Goal: Task Accomplishment & Management: Use online tool/utility

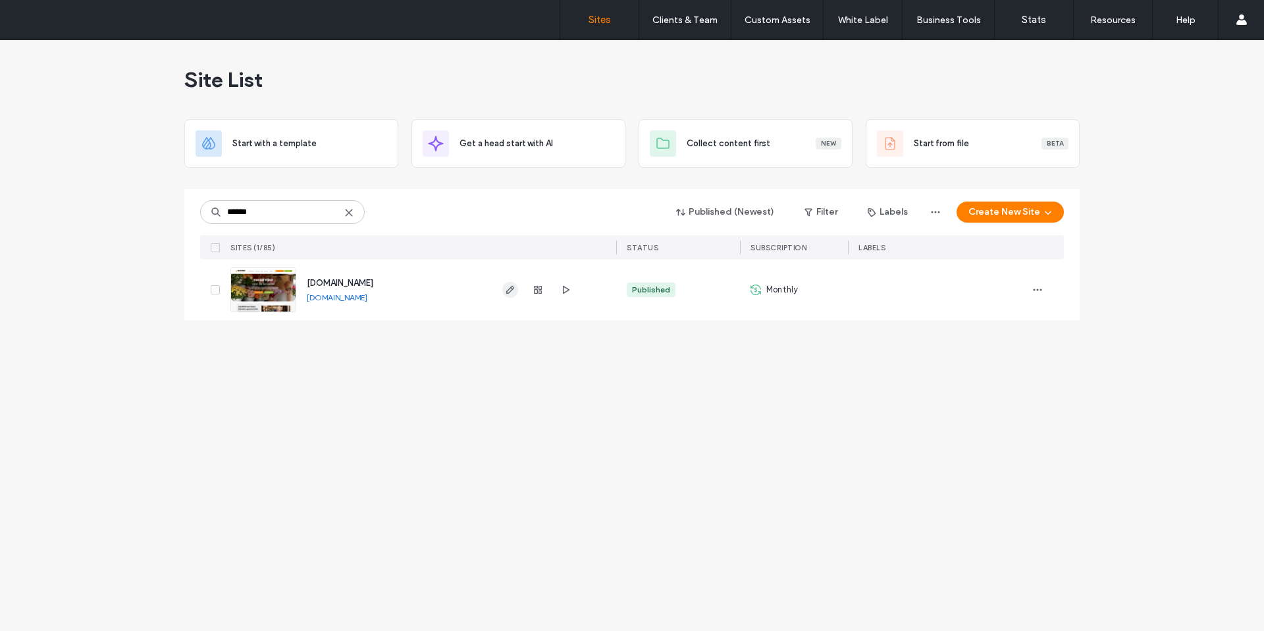
type input "******"
click at [510, 290] on use "button" at bounding box center [510, 290] width 8 height 8
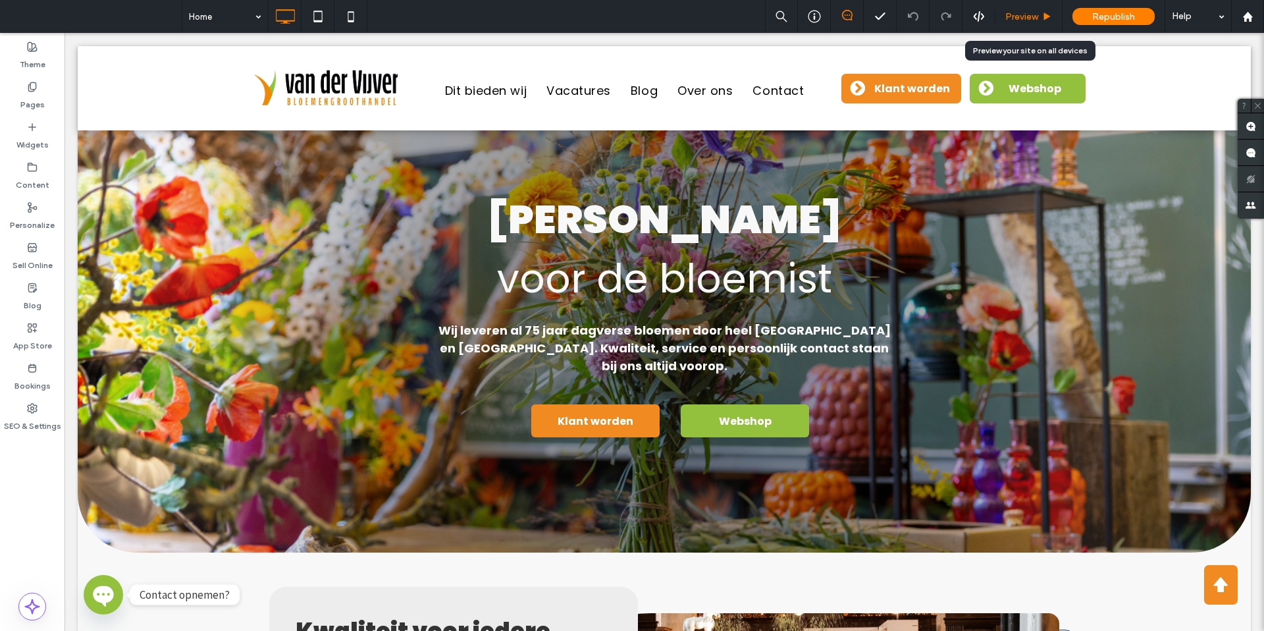
click at [1014, 11] on span "Preview" at bounding box center [1022, 16] width 33 height 11
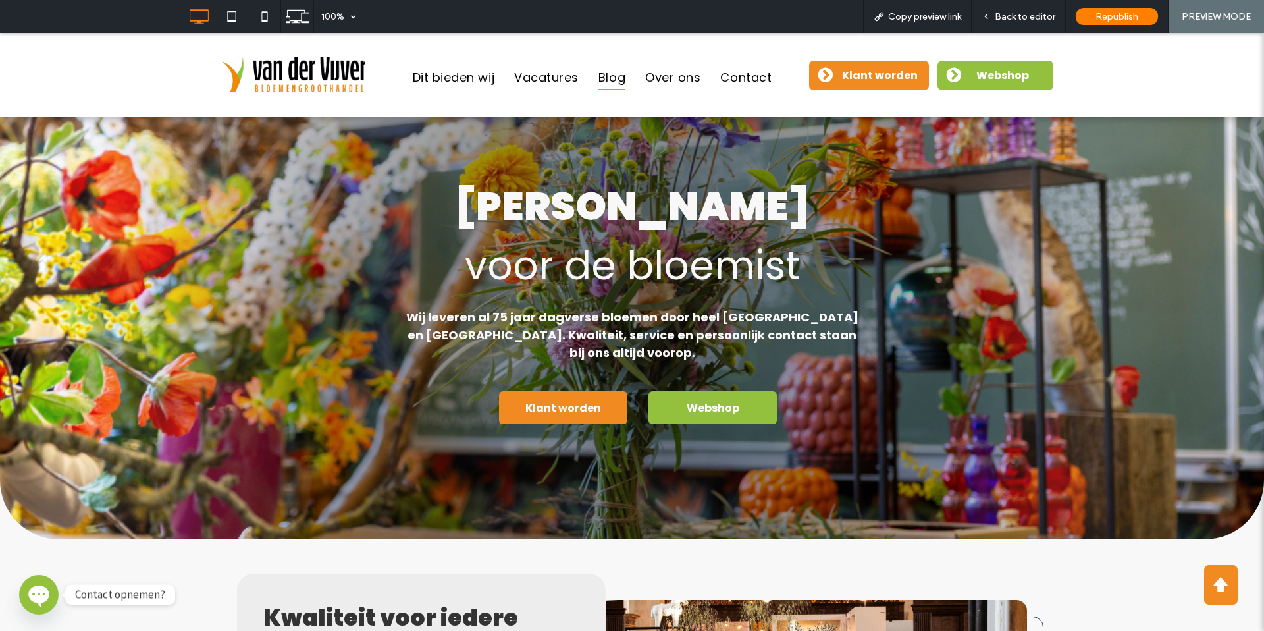
click at [610, 74] on span "Blog" at bounding box center [612, 77] width 27 height 24
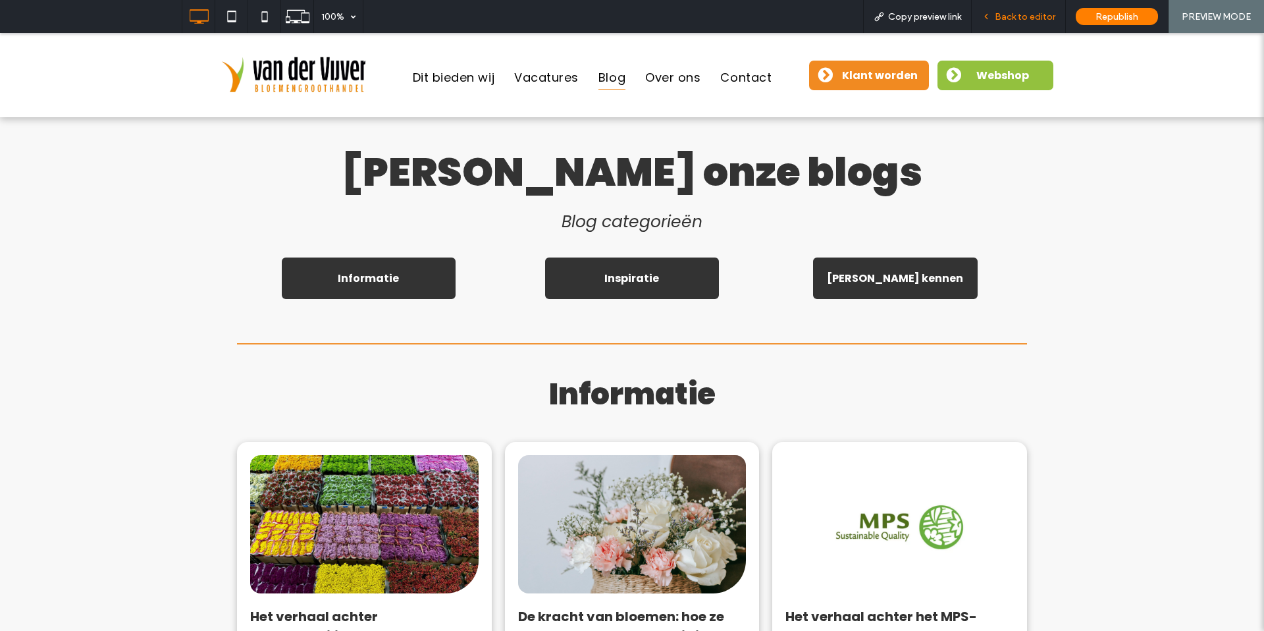
click at [1012, 18] on span "Back to editor" at bounding box center [1025, 16] width 61 height 11
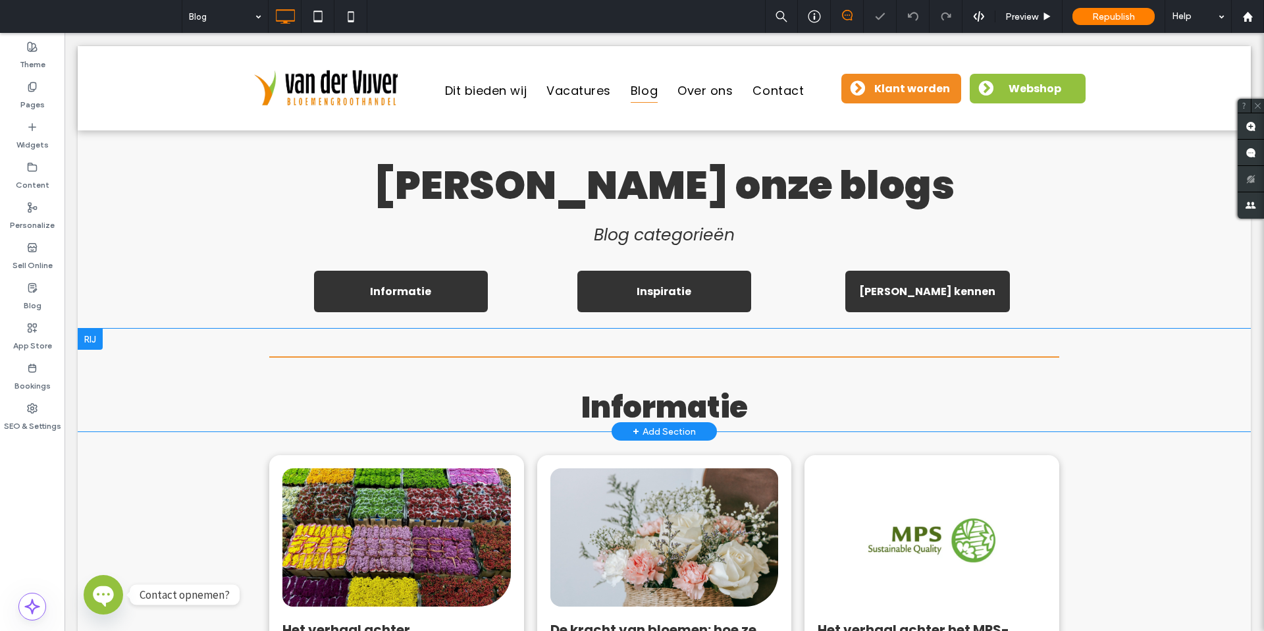
scroll to position [121, 0]
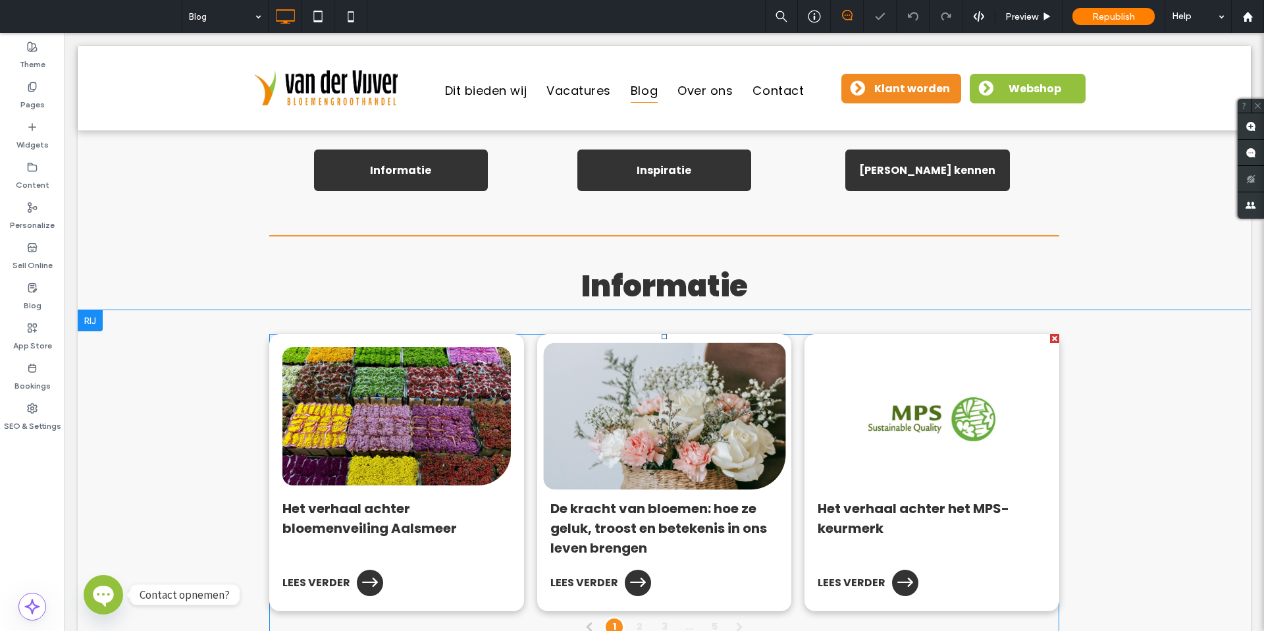
click at [537, 446] on link at bounding box center [664, 416] width 255 height 165
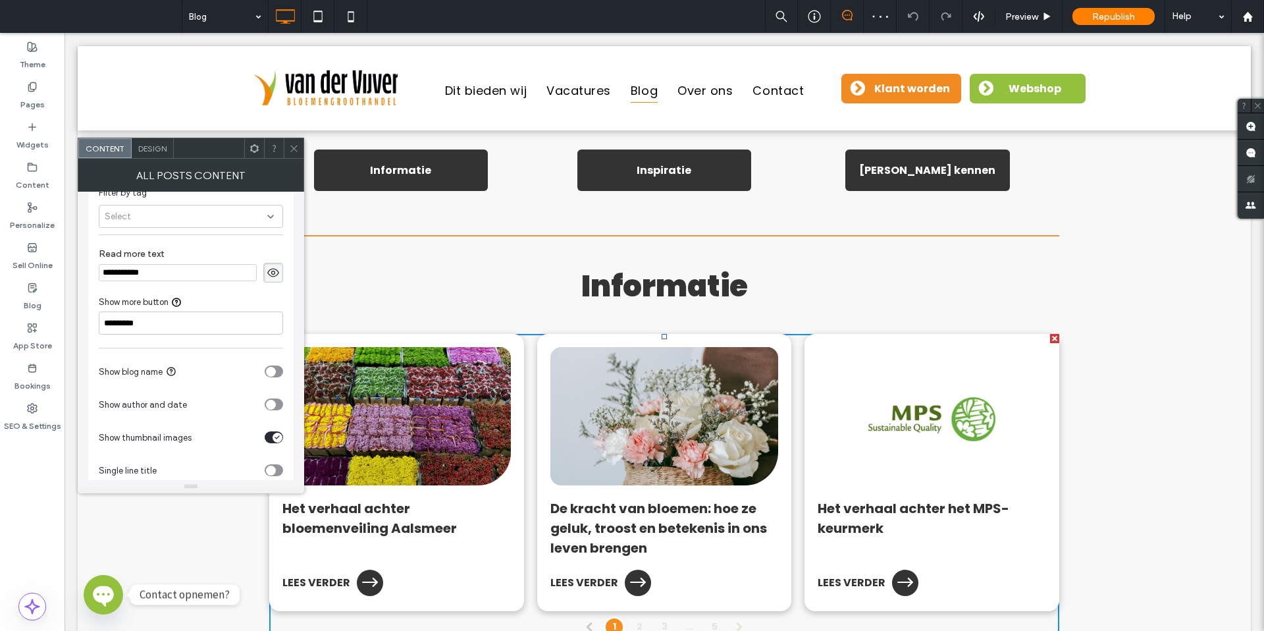
scroll to position [55, 0]
click at [195, 225] on div "Select" at bounding box center [191, 223] width 184 height 23
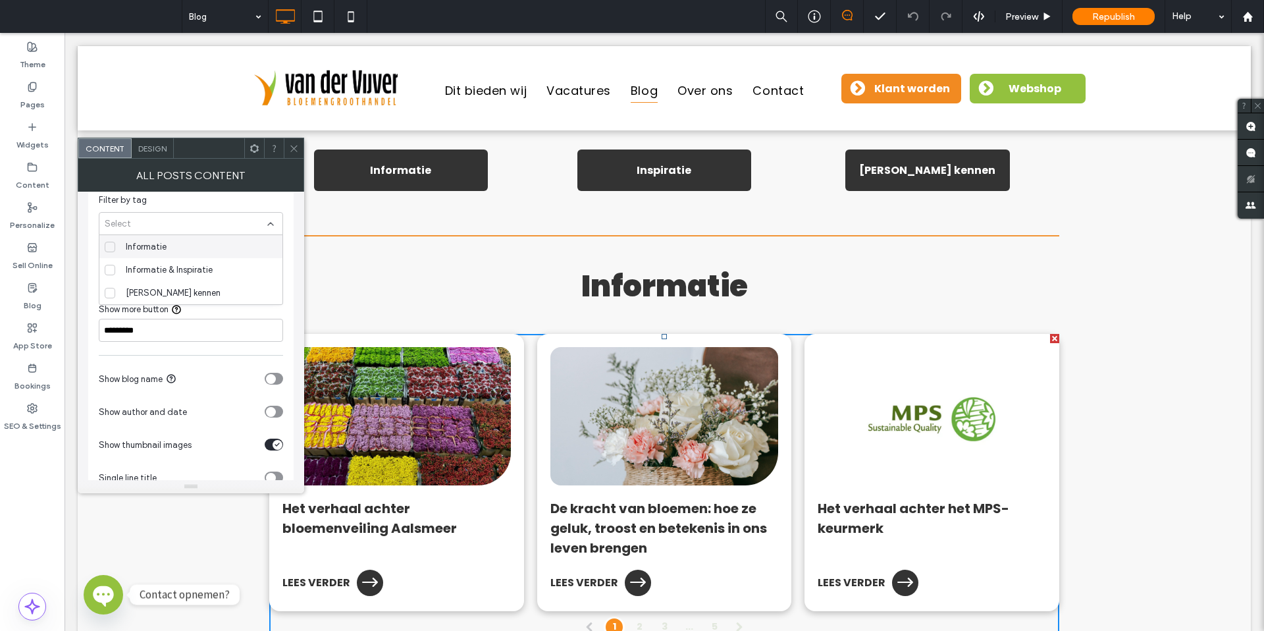
click at [107, 246] on icon at bounding box center [110, 246] width 7 height 5
click at [235, 204] on div "Filter by tag" at bounding box center [191, 200] width 184 height 13
click at [292, 151] on icon at bounding box center [294, 149] width 10 height 10
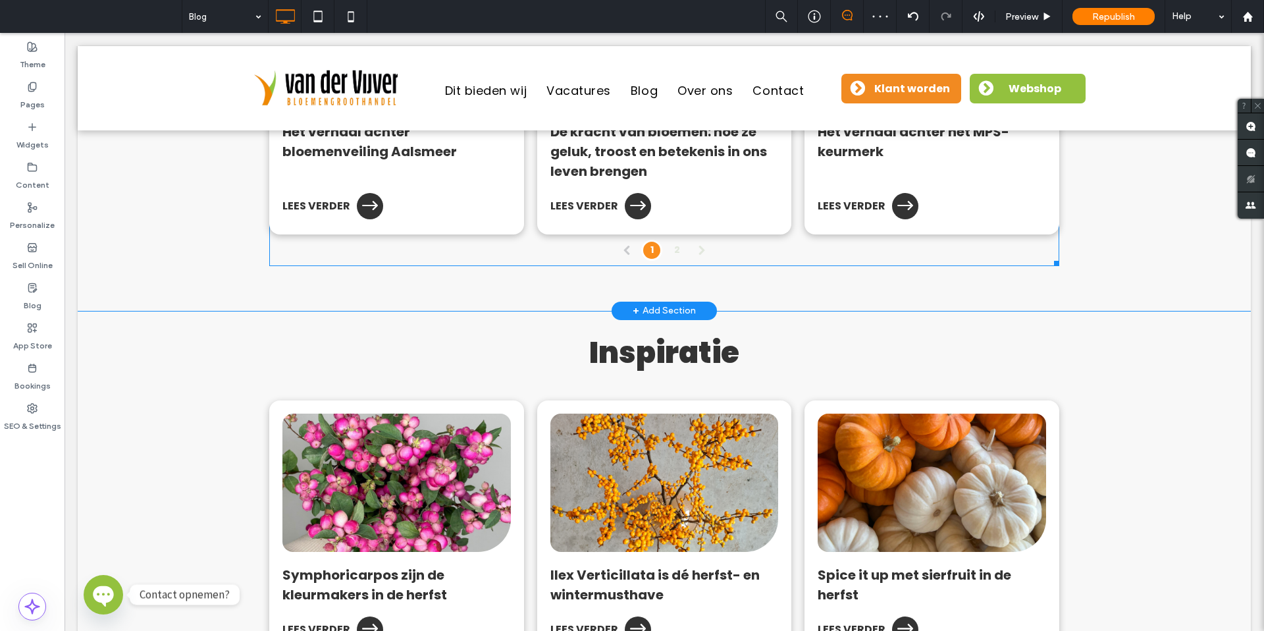
scroll to position [520, 0]
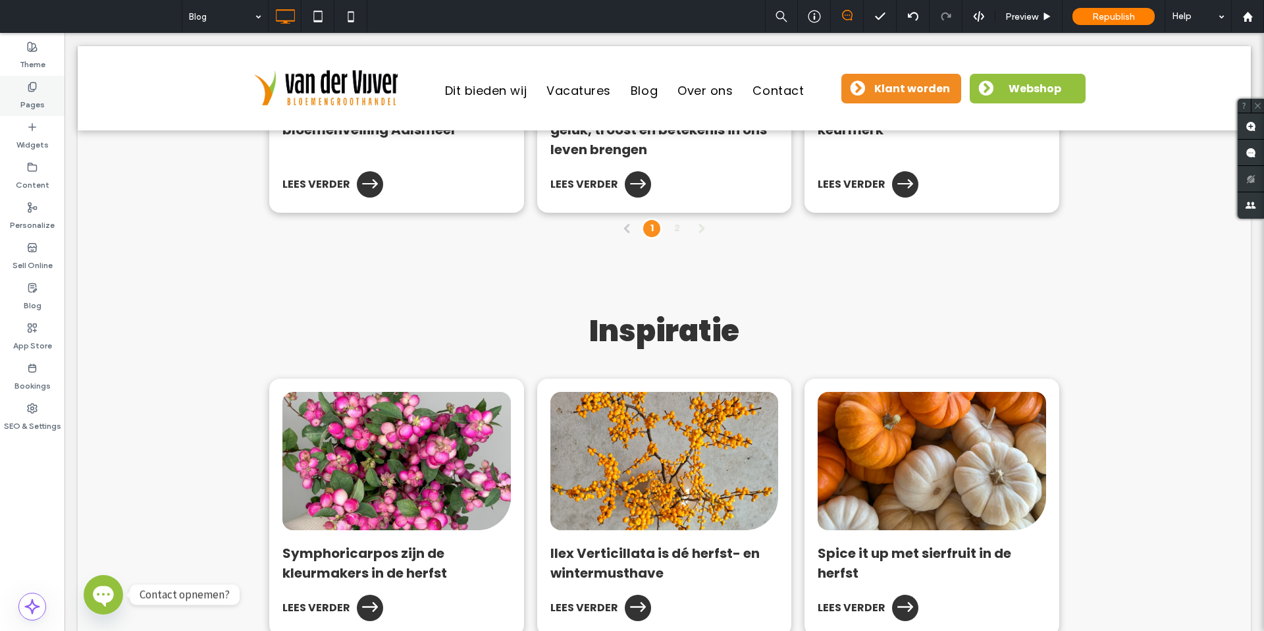
click at [40, 98] on label "Pages" at bounding box center [32, 101] width 24 height 18
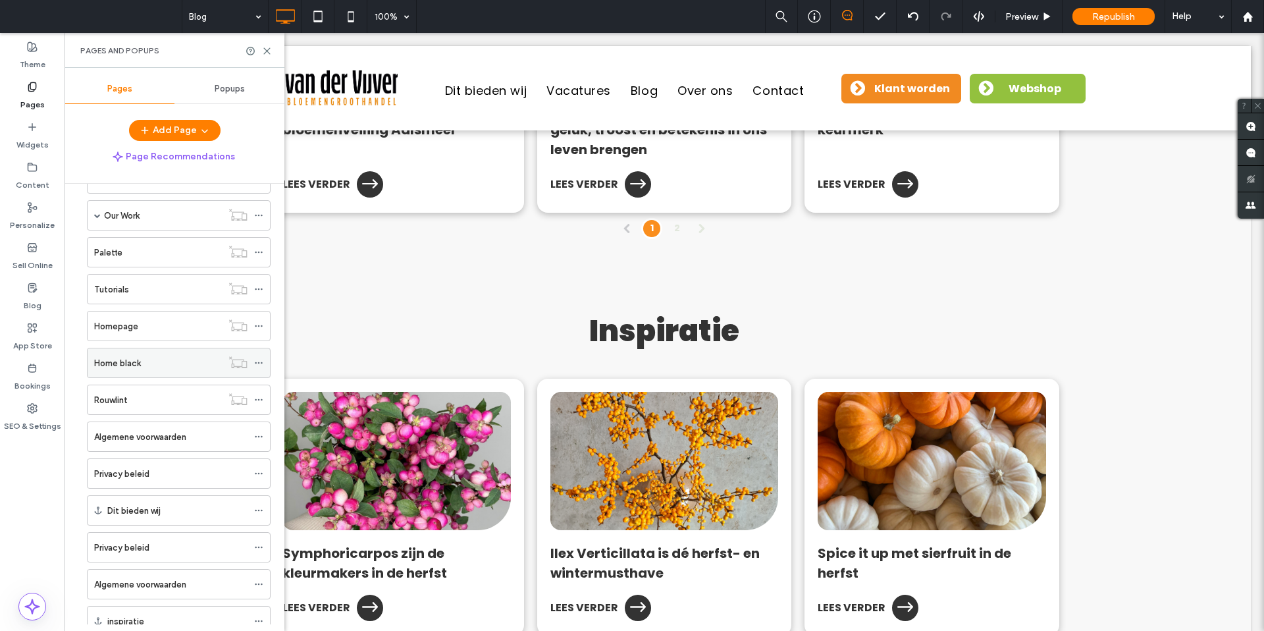
scroll to position [346, 0]
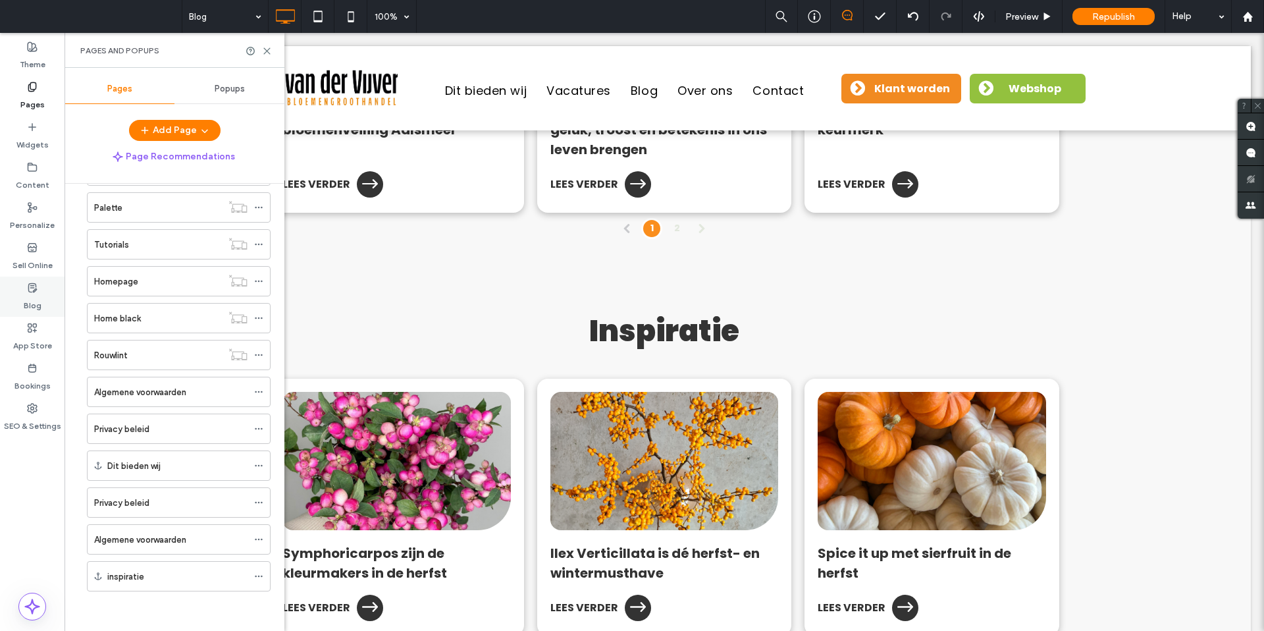
click at [34, 284] on icon at bounding box center [32, 288] width 11 height 11
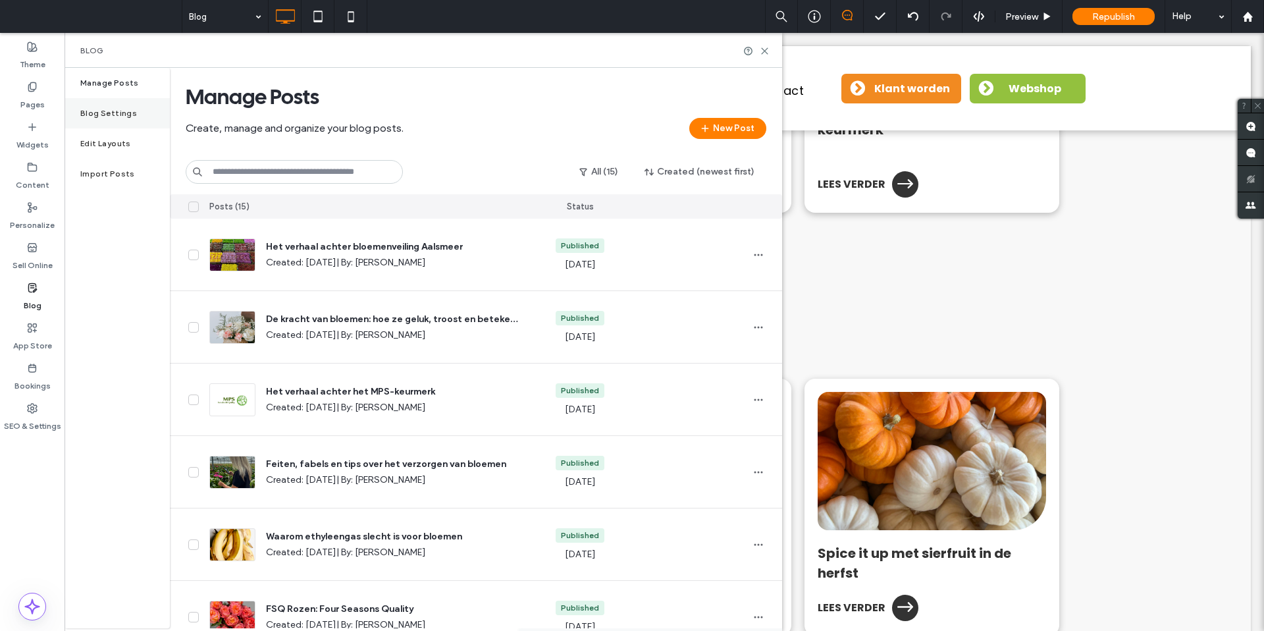
click at [111, 113] on label "Blog Settings" at bounding box center [108, 113] width 57 height 9
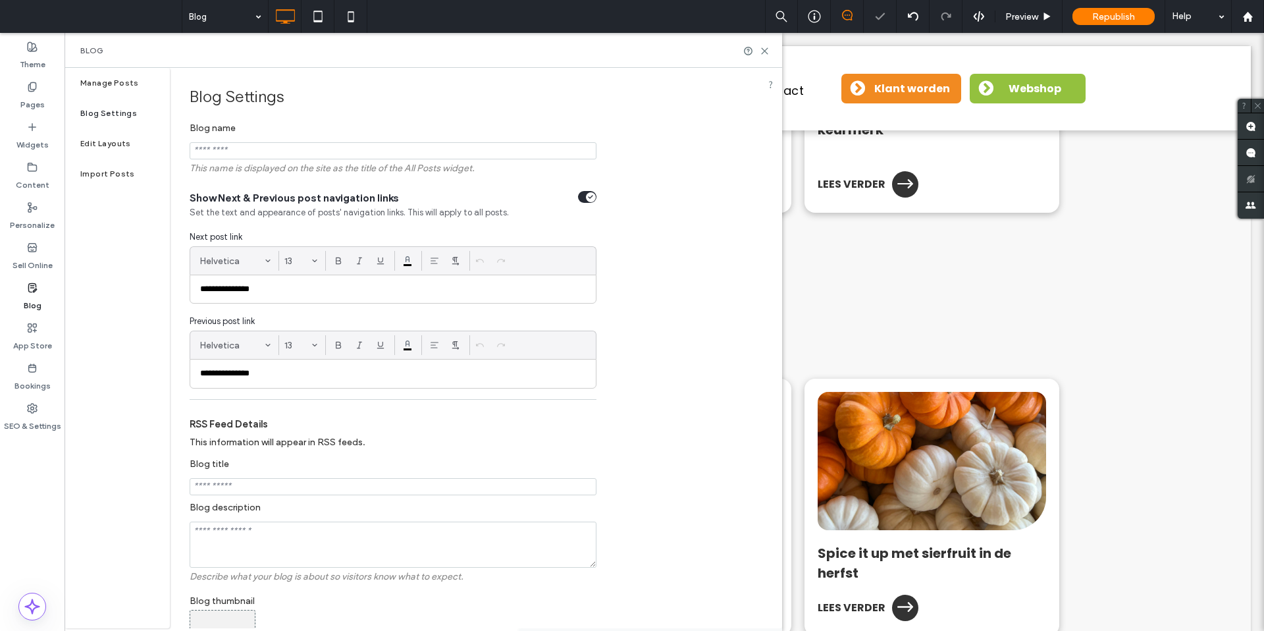
scroll to position [0, 0]
click at [115, 81] on label "Manage Posts" at bounding box center [109, 82] width 59 height 9
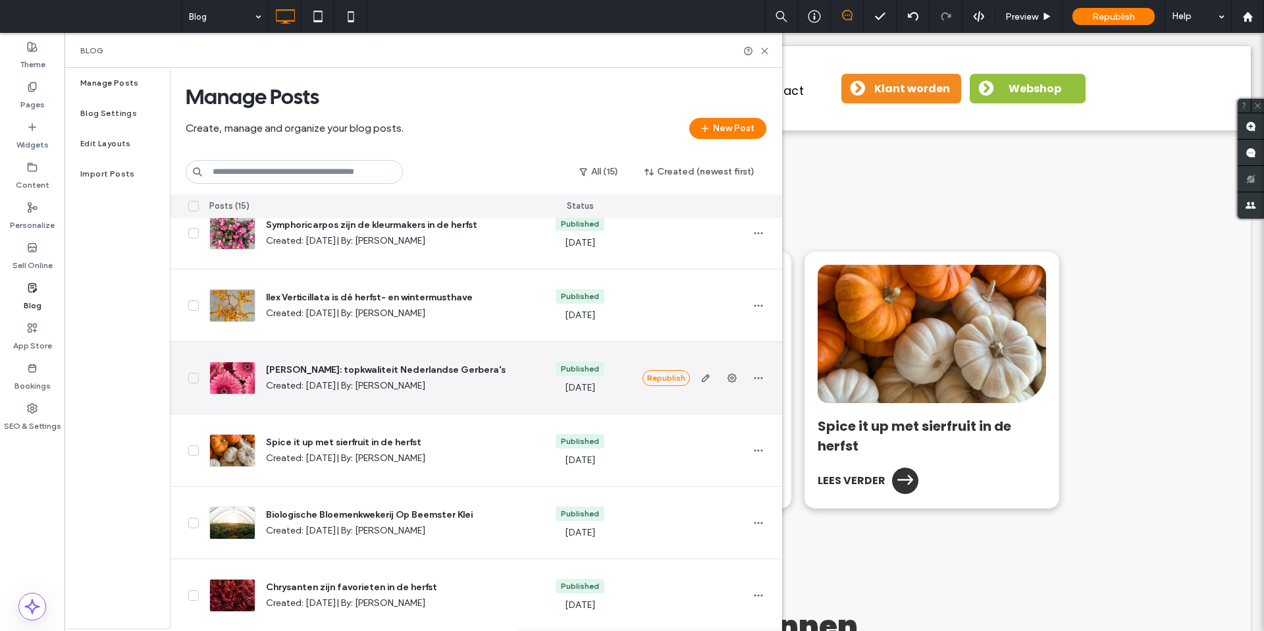
scroll to position [676, 0]
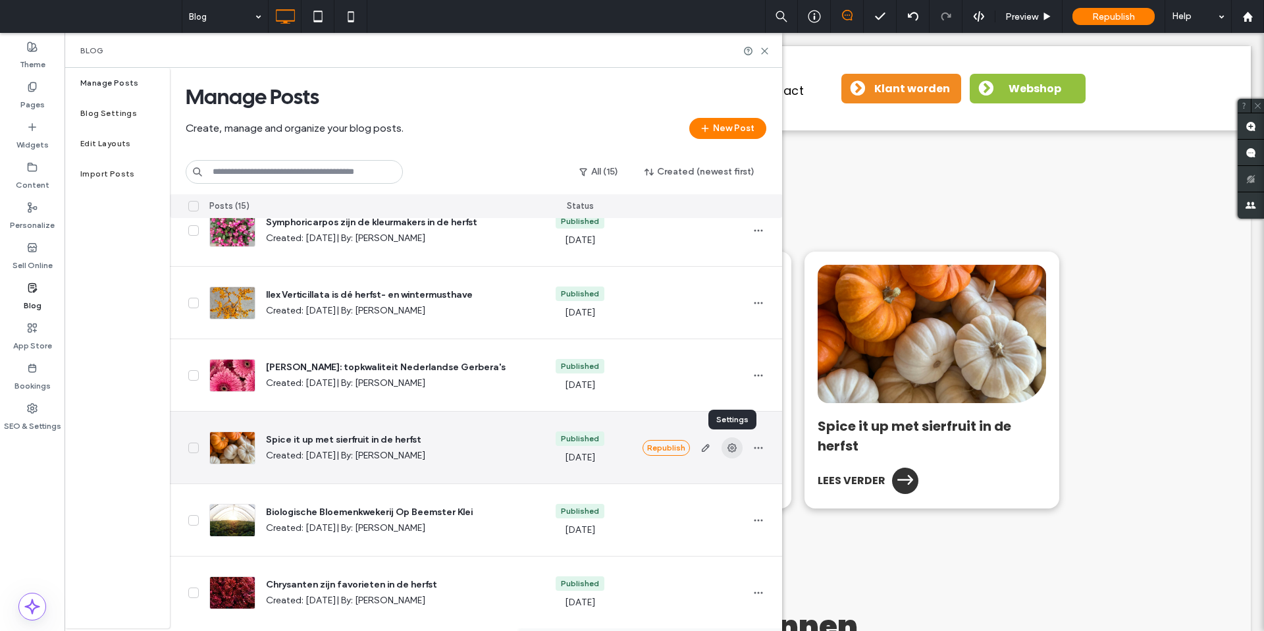
click at [727, 448] on icon "button" at bounding box center [732, 448] width 11 height 11
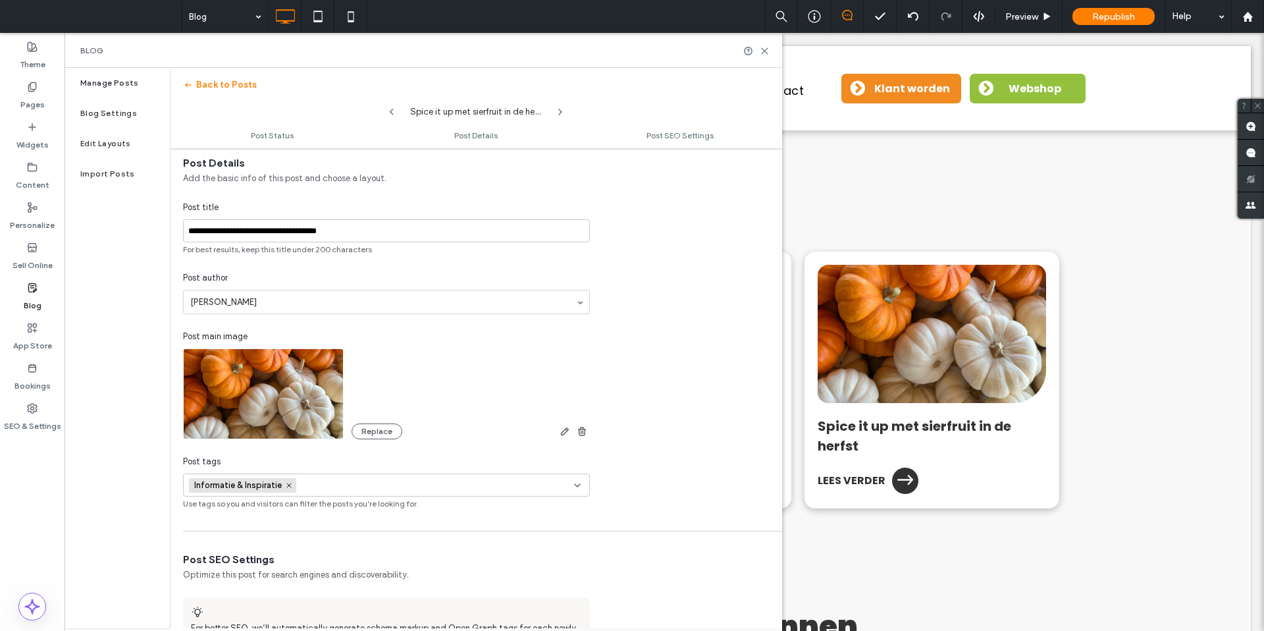
scroll to position [278, 0]
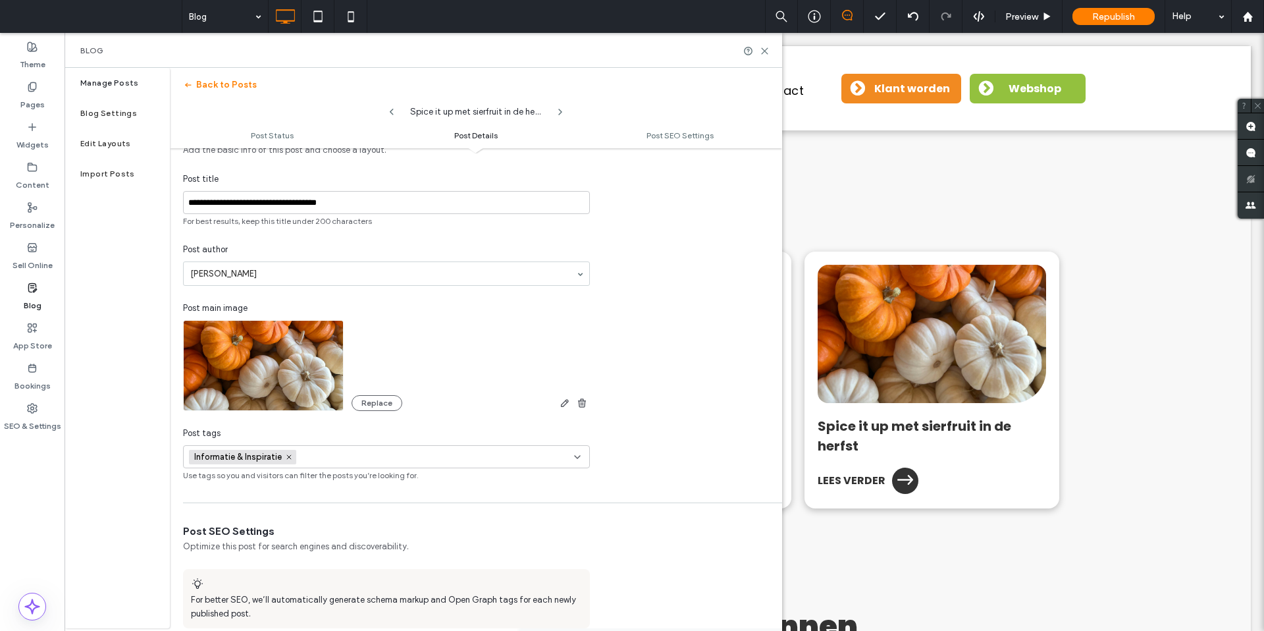
click at [246, 455] on span "Informatie & Inspiratie" at bounding box center [239, 457] width 90 height 11
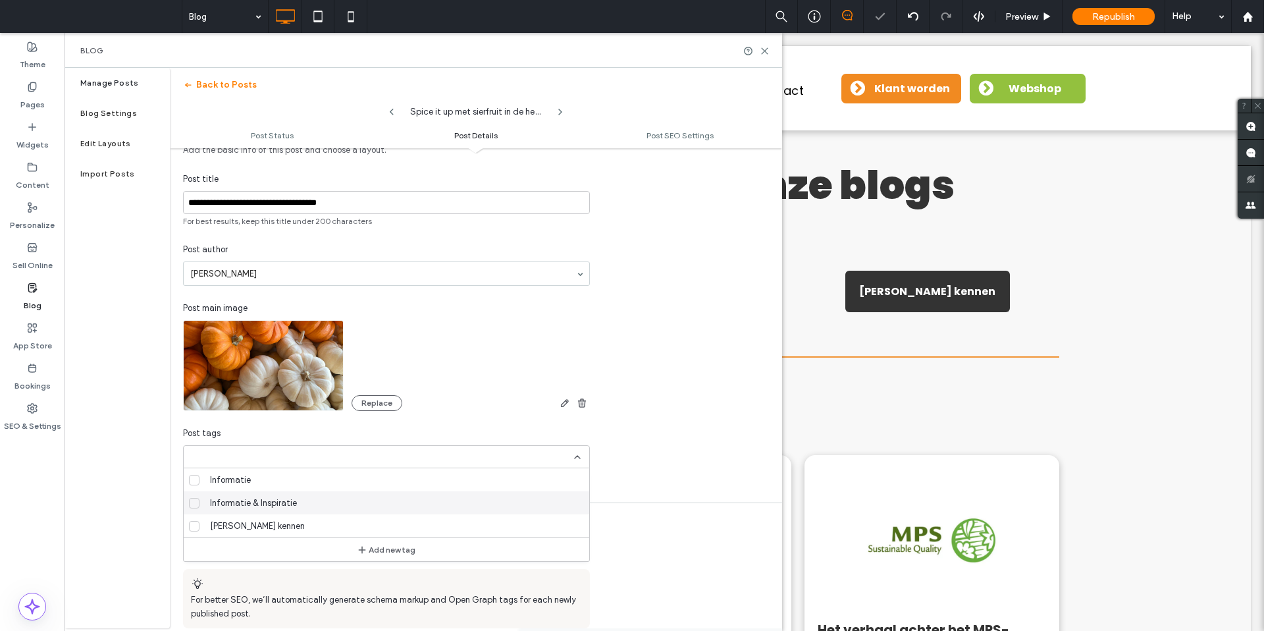
scroll to position [0, 0]
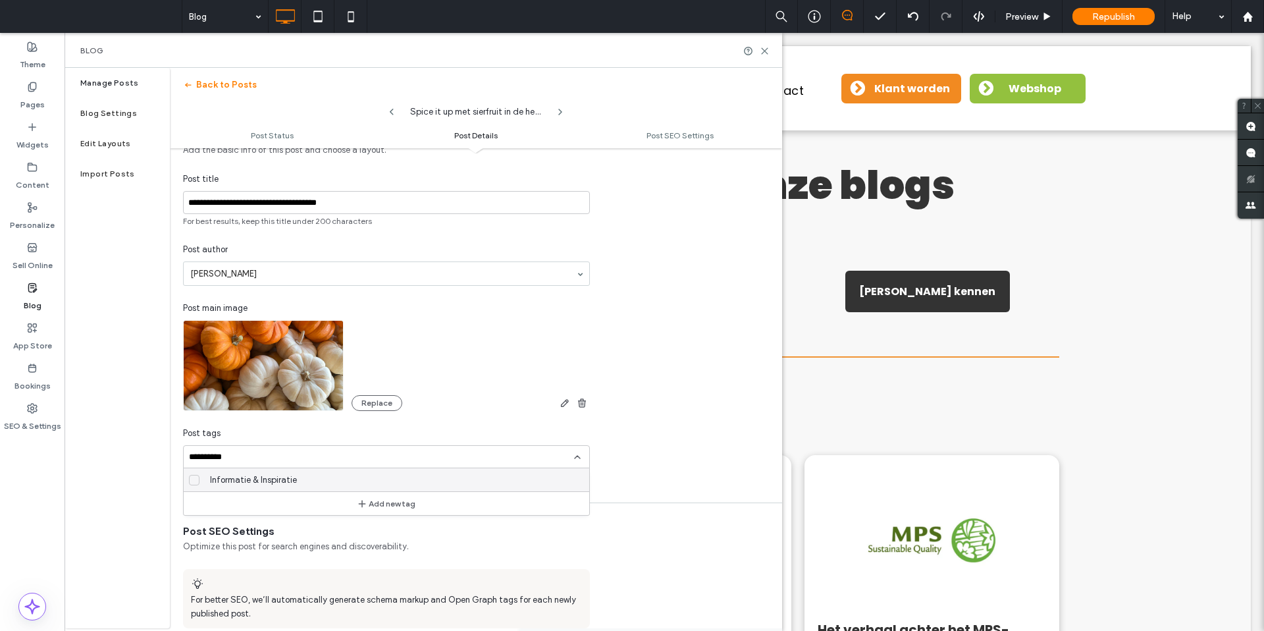
type input "**********"
click at [379, 508] on button "Add new tag" at bounding box center [387, 504] width 76 height 16
click at [289, 456] on use at bounding box center [289, 457] width 4 height 4
click at [766, 51] on icon at bounding box center [765, 51] width 10 height 10
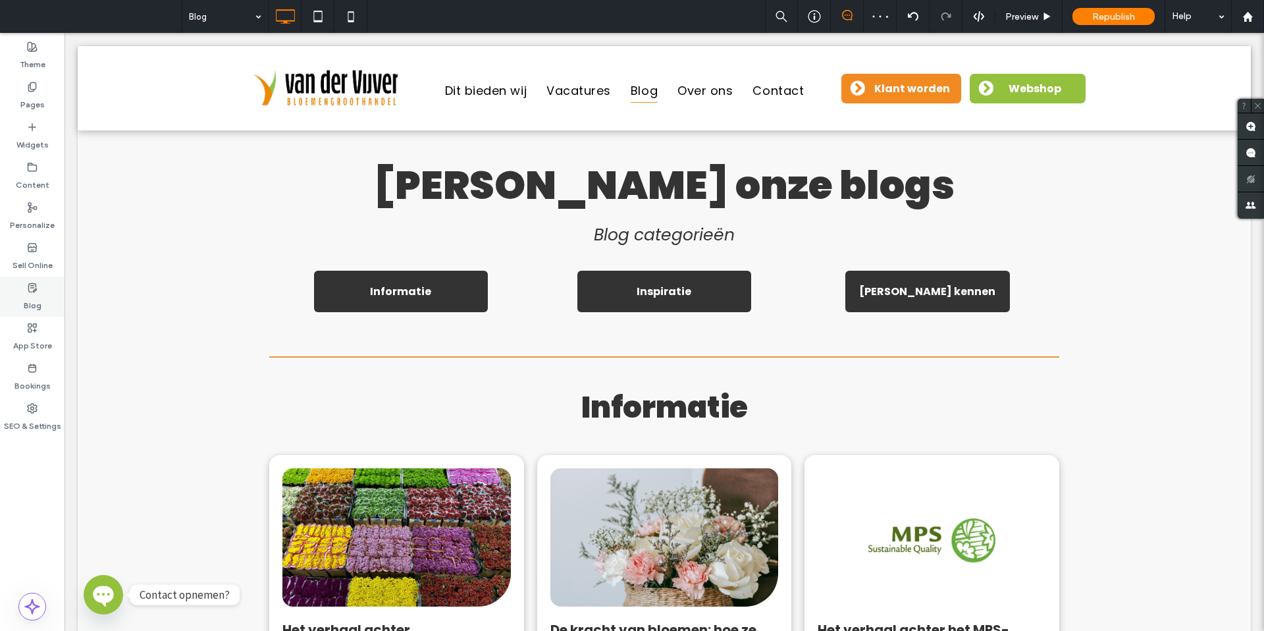
click at [29, 296] on label "Blog" at bounding box center [33, 302] width 18 height 18
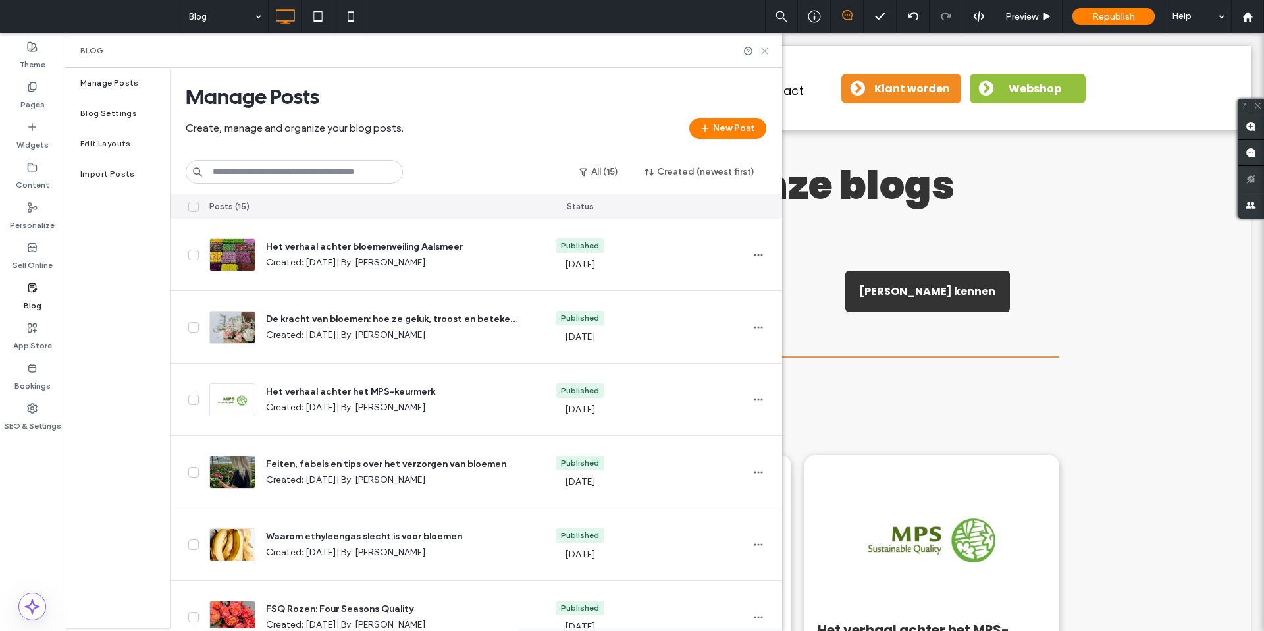
click at [761, 52] on icon at bounding box center [765, 51] width 10 height 10
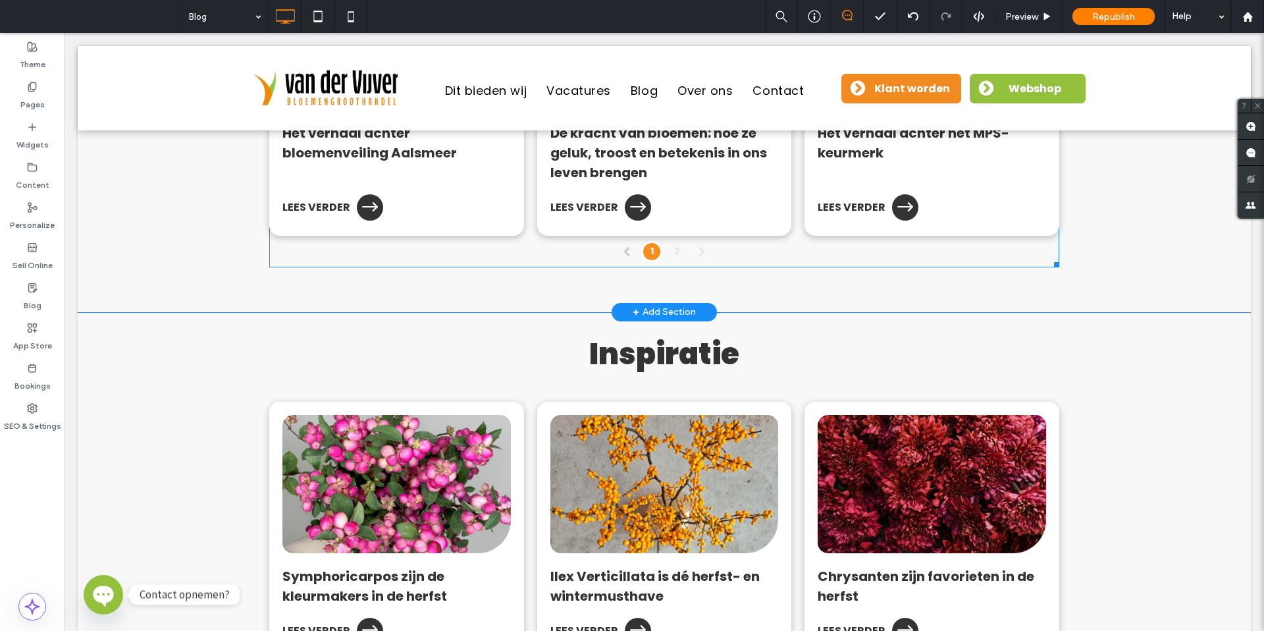
scroll to position [549, 0]
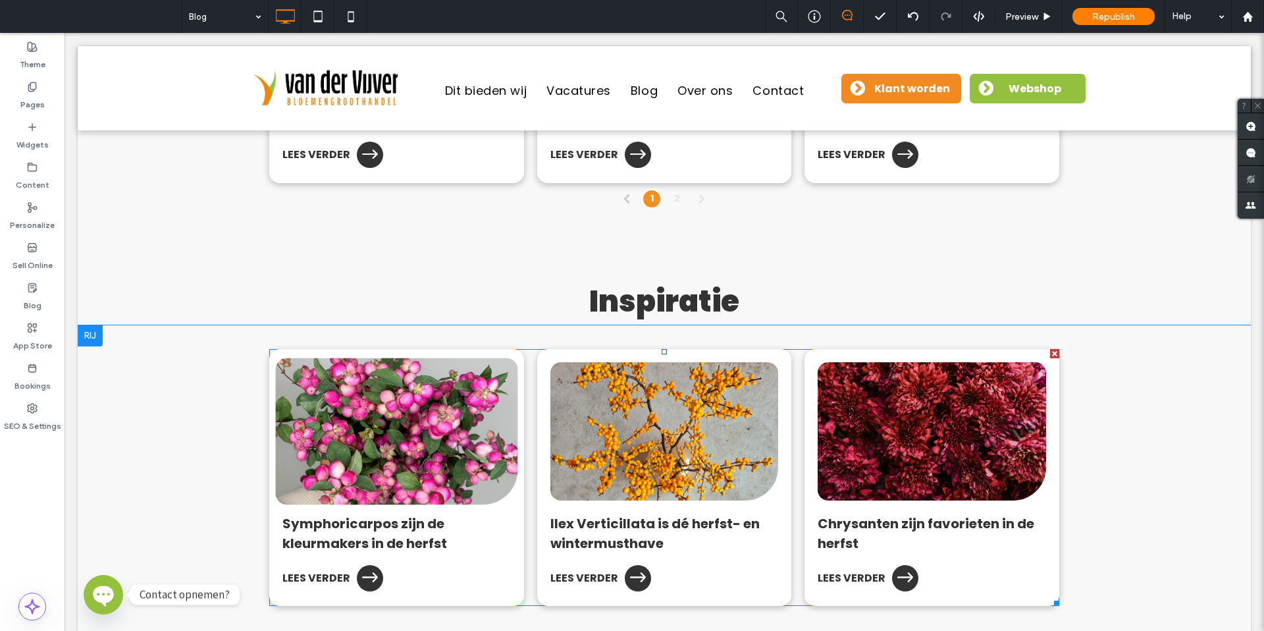
click at [396, 427] on div at bounding box center [397, 431] width 242 height 147
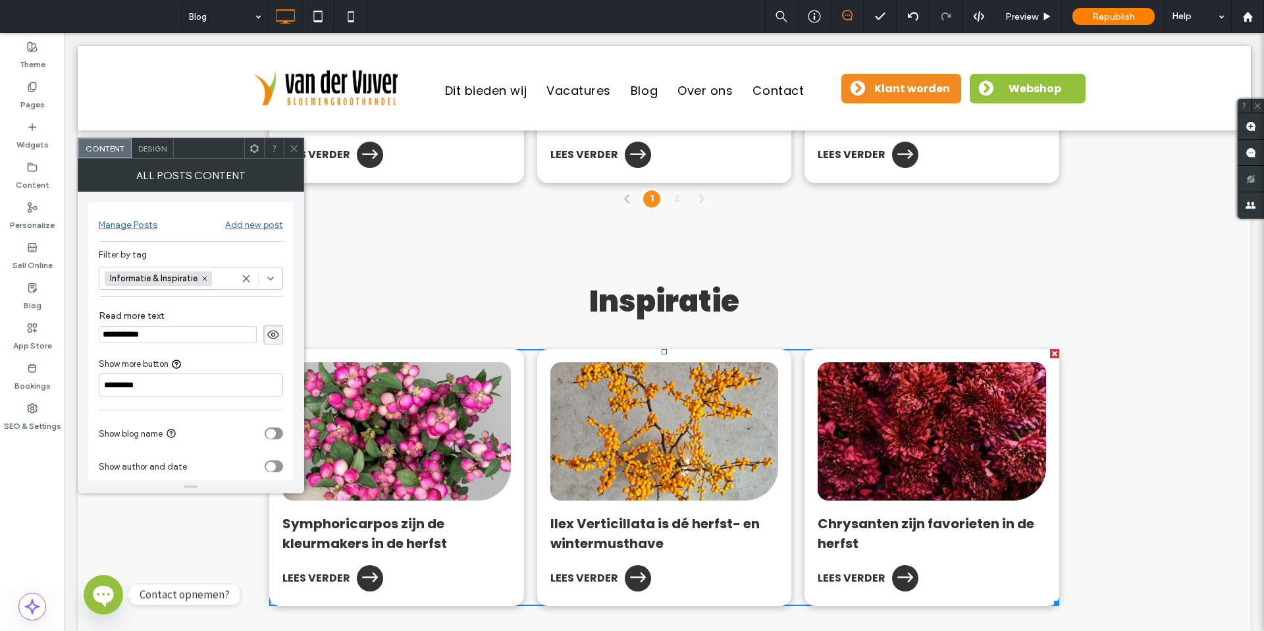
click at [275, 278] on icon at bounding box center [270, 278] width 11 height 11
click at [111, 349] on icon at bounding box center [110, 347] width 7 height 5
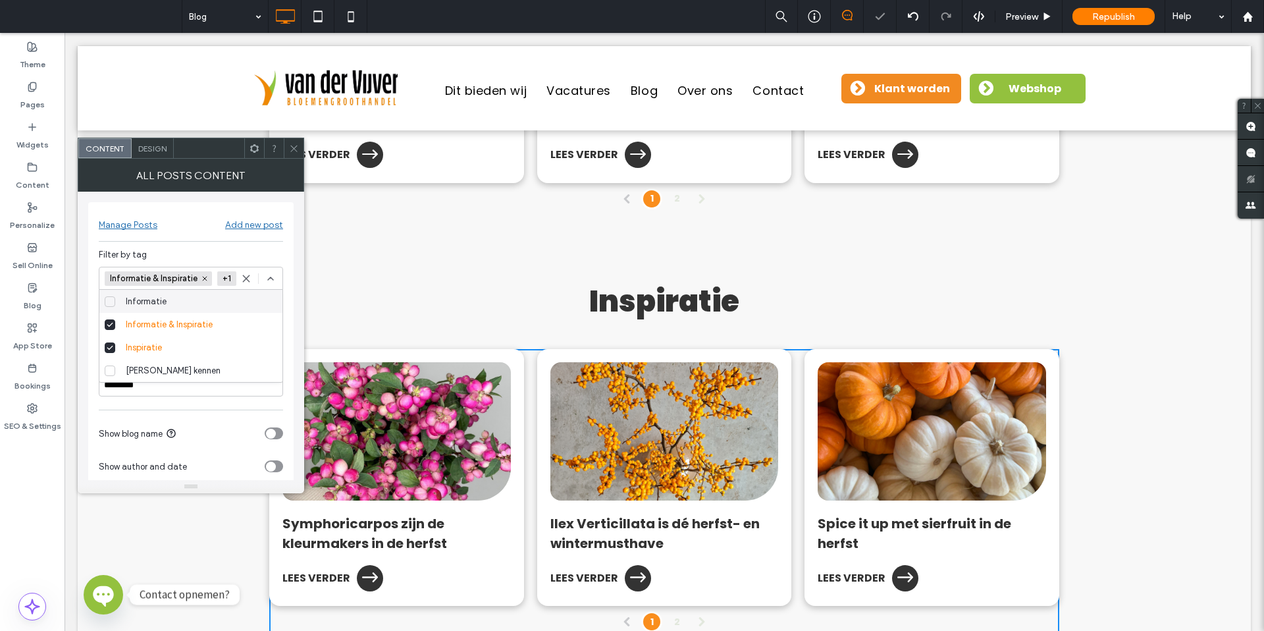
click at [277, 252] on div "Filter by tag" at bounding box center [191, 254] width 184 height 13
click at [289, 149] on icon at bounding box center [294, 149] width 10 height 10
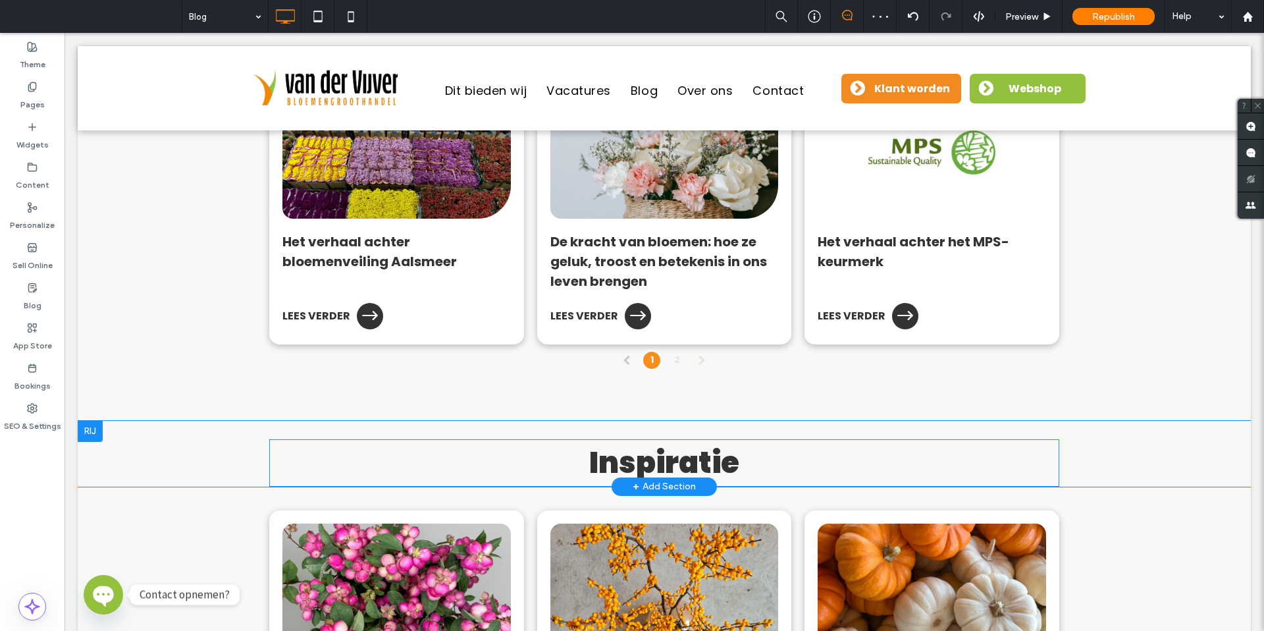
scroll to position [119, 0]
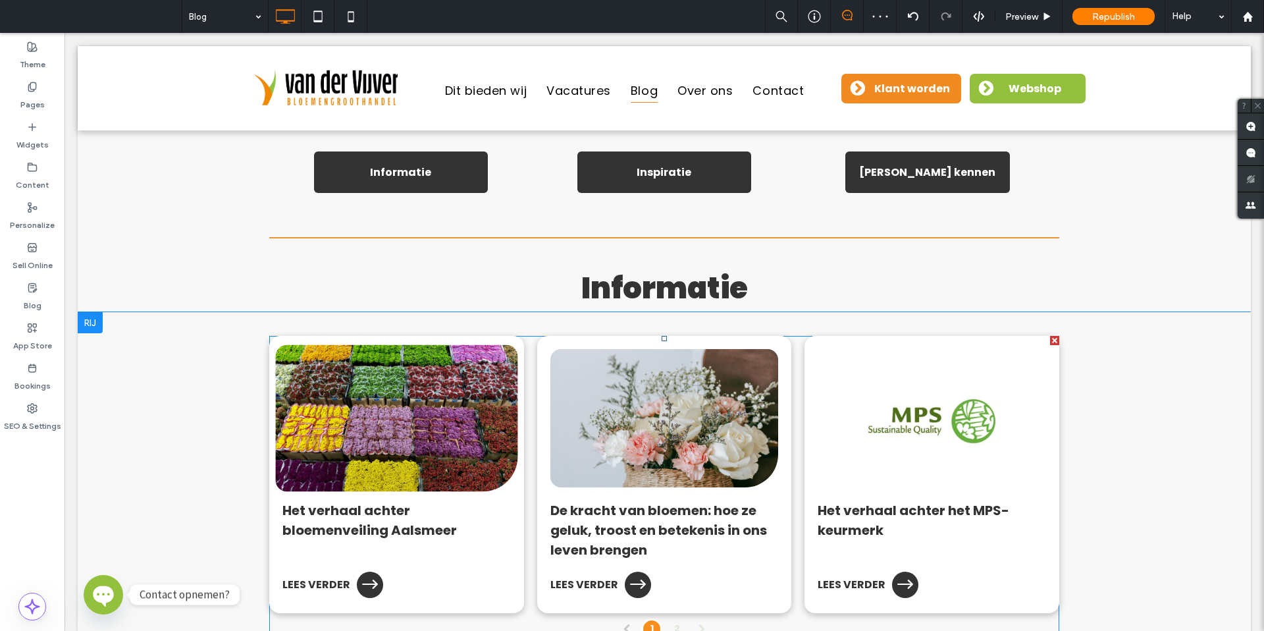
click at [429, 387] on div at bounding box center [397, 418] width 242 height 147
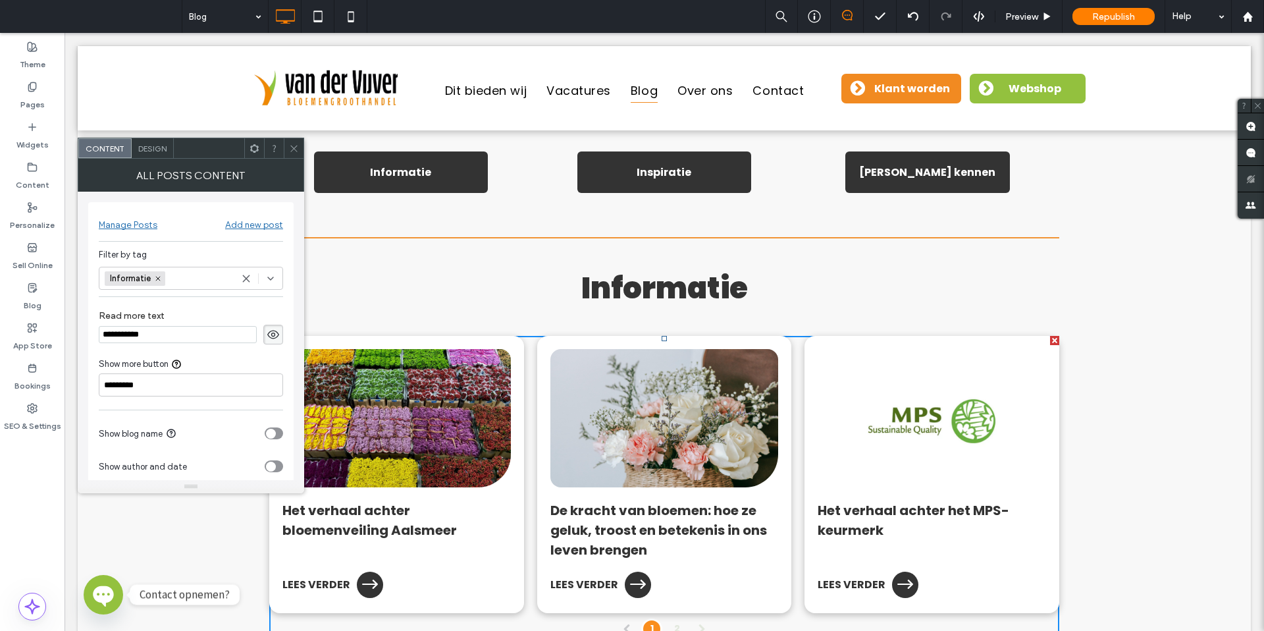
click at [271, 279] on use at bounding box center [270, 278] width 5 height 3
click at [271, 279] on icon at bounding box center [270, 278] width 11 height 11
click at [297, 144] on icon at bounding box center [294, 149] width 10 height 10
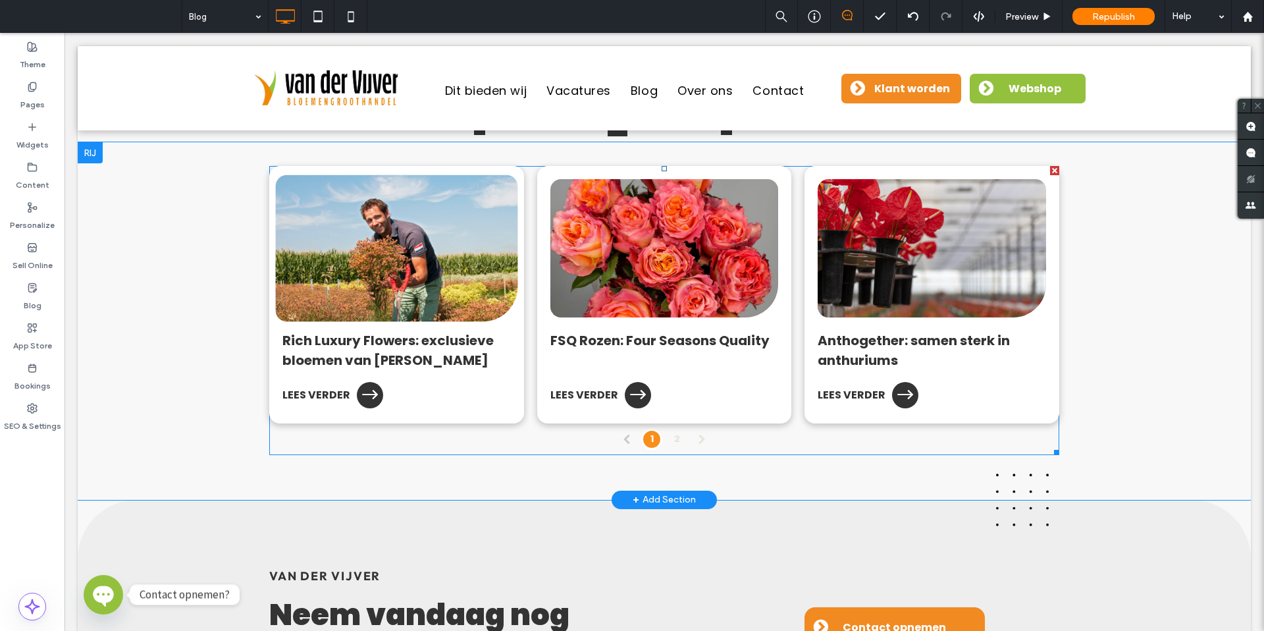
scroll to position [1158, 0]
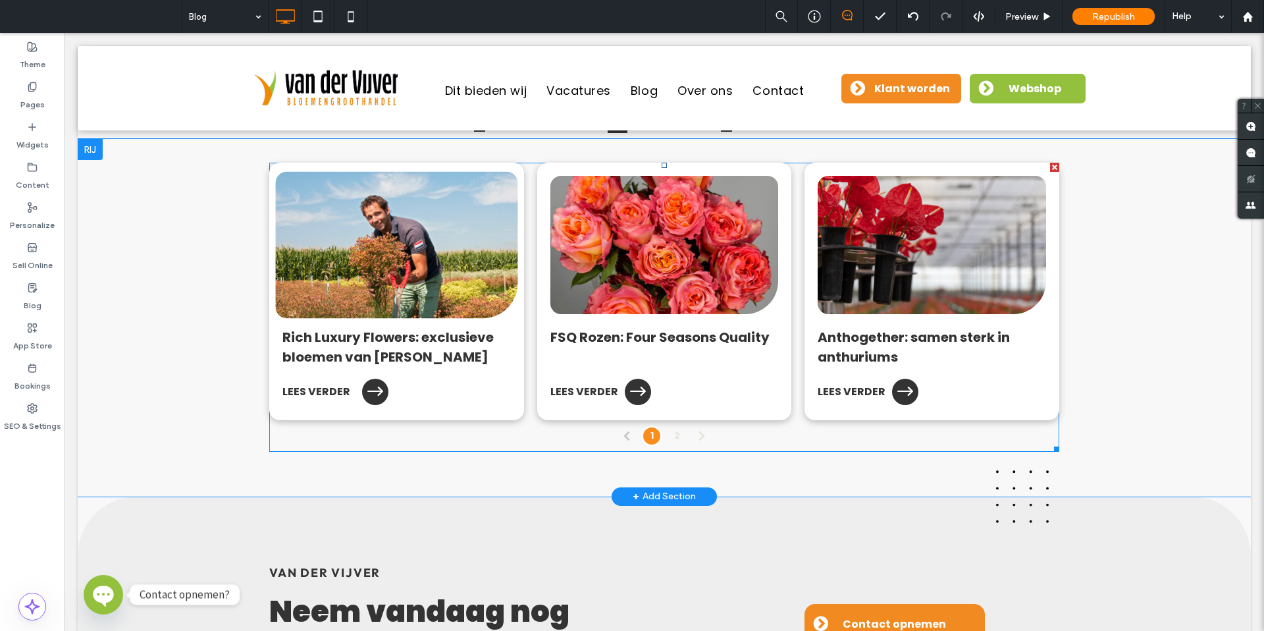
click at [419, 391] on div "LEES VERDER" at bounding box center [397, 391] width 229 height 17
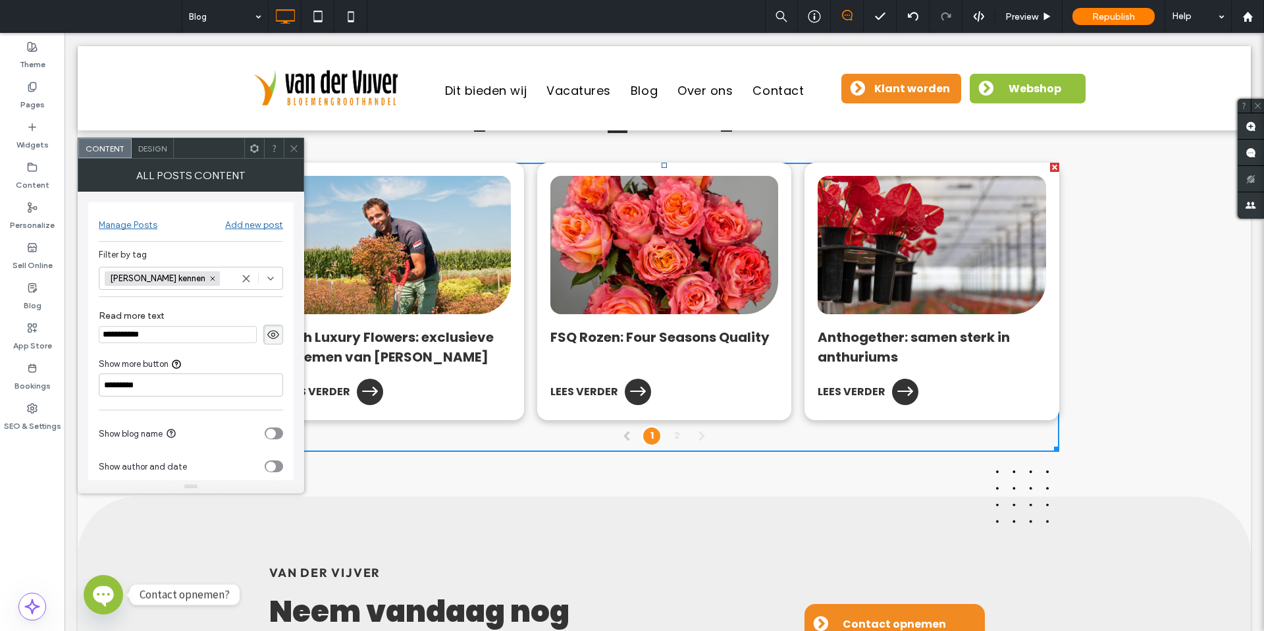
click at [291, 150] on use at bounding box center [293, 148] width 7 height 7
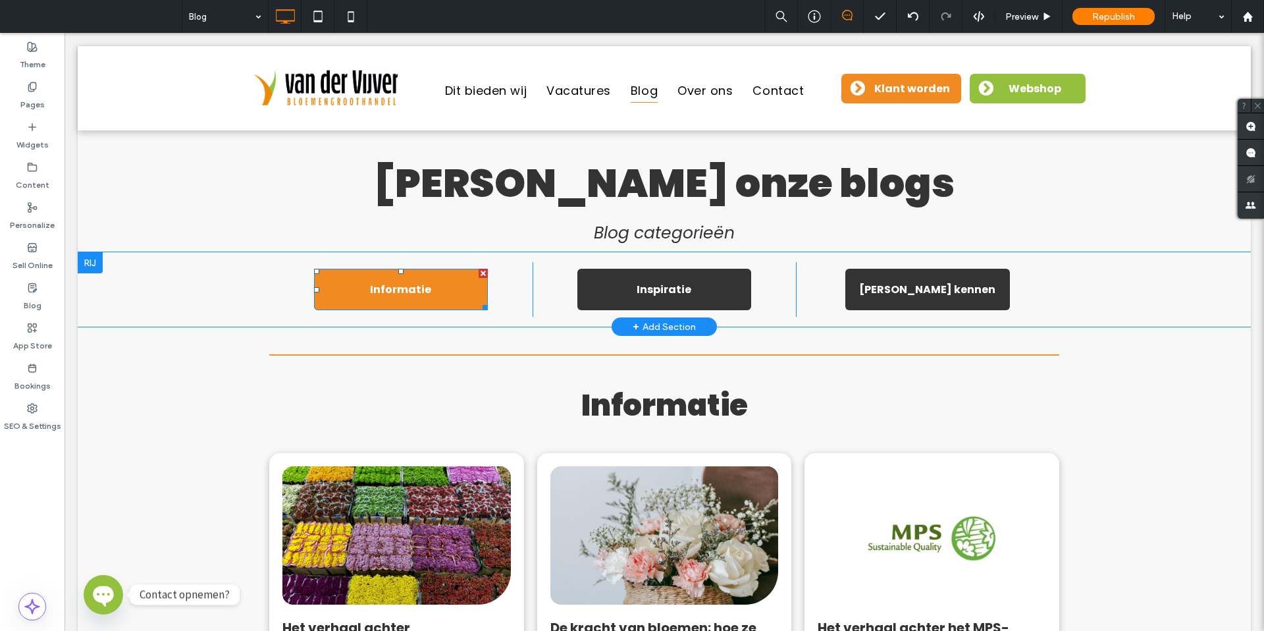
scroll to position [0, 0]
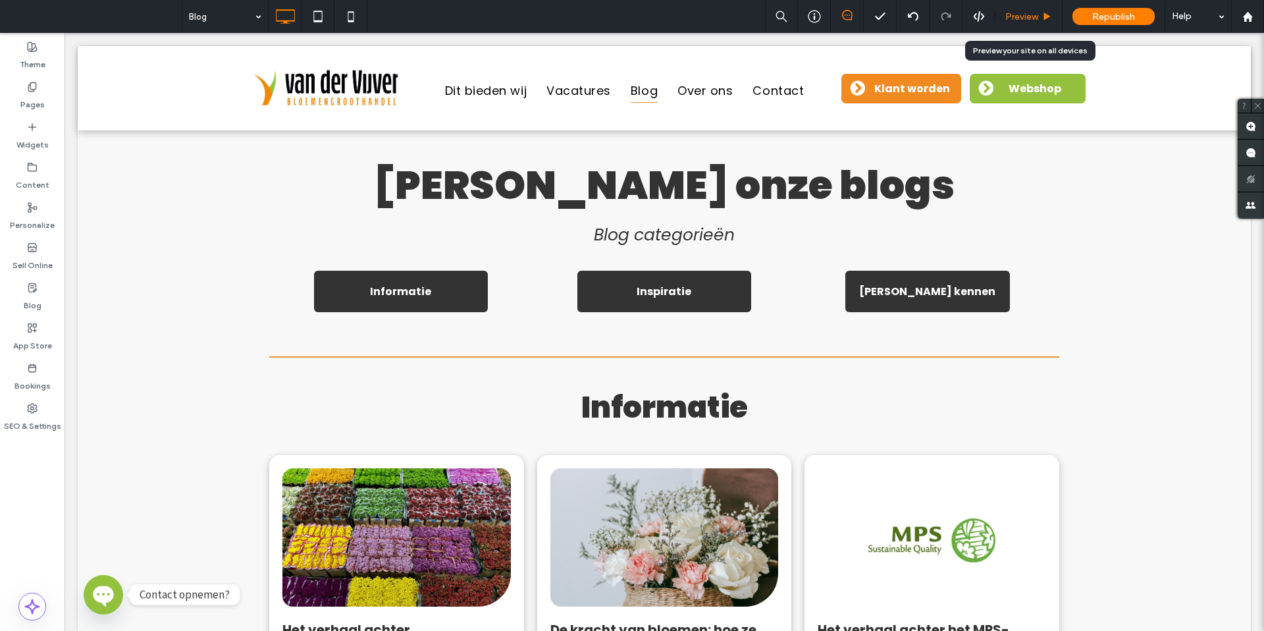
click at [1023, 19] on span "Preview" at bounding box center [1022, 16] width 33 height 11
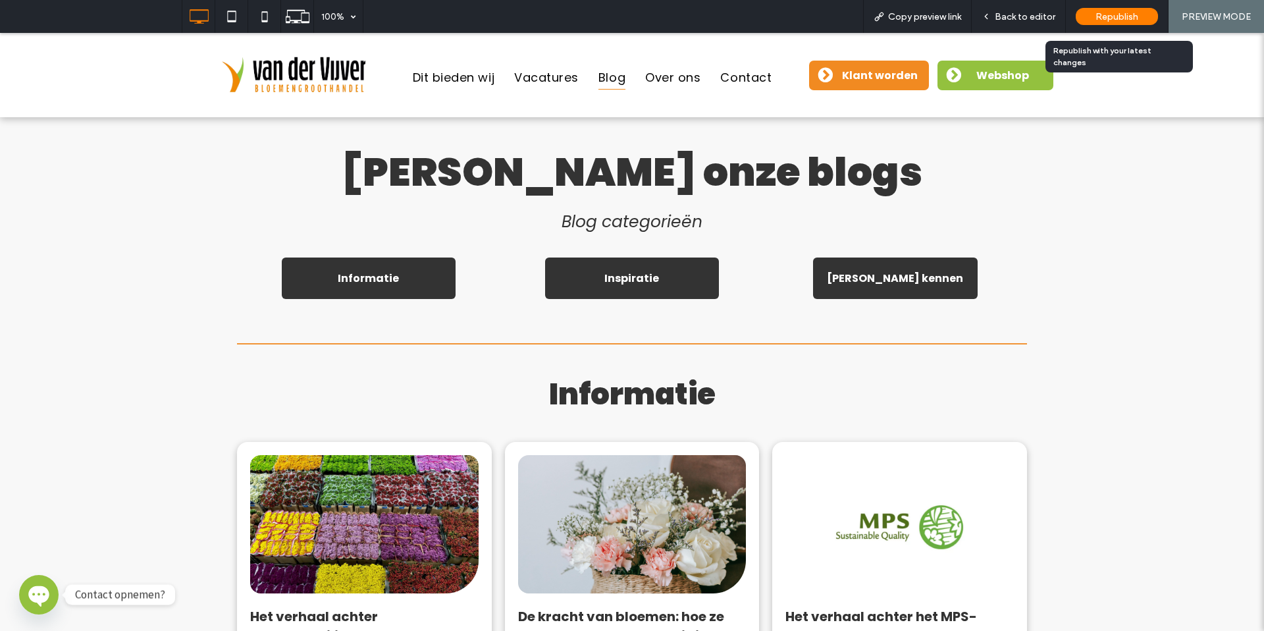
click at [1138, 18] on span "Republish" at bounding box center [1117, 16] width 43 height 11
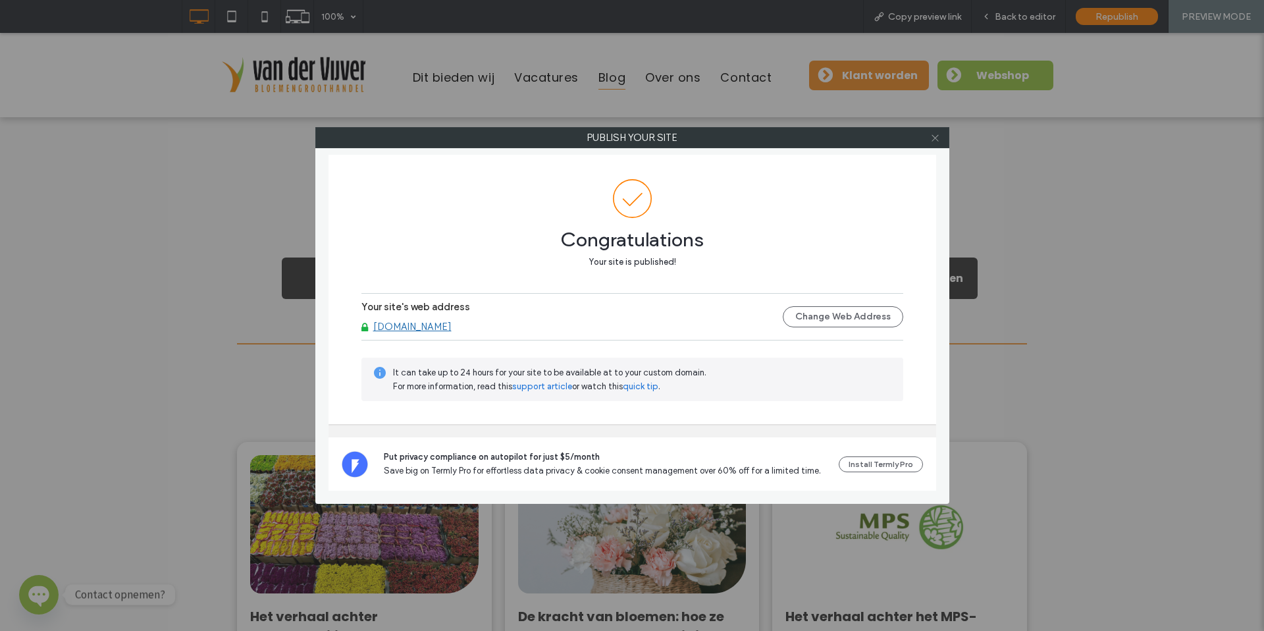
click at [937, 136] on icon at bounding box center [936, 138] width 10 height 10
